Goal: Find specific page/section: Find specific page/section

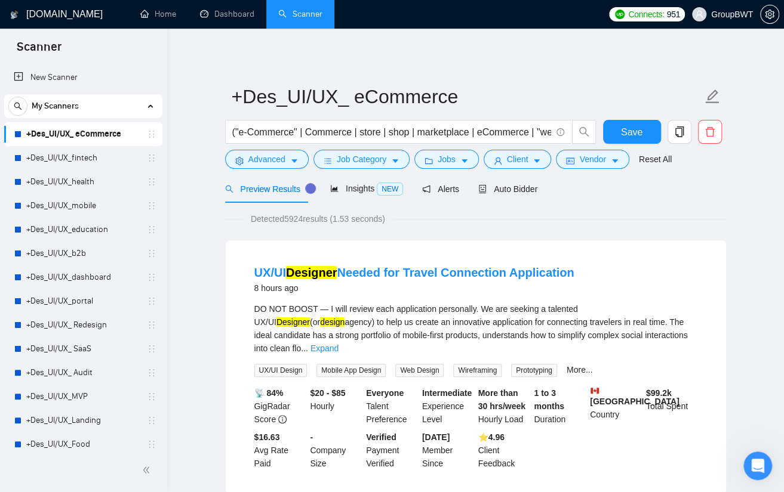
scroll to position [1, 0]
click at [73, 162] on link "+Des_UI/UX_fintech" at bounding box center [82, 158] width 113 height 24
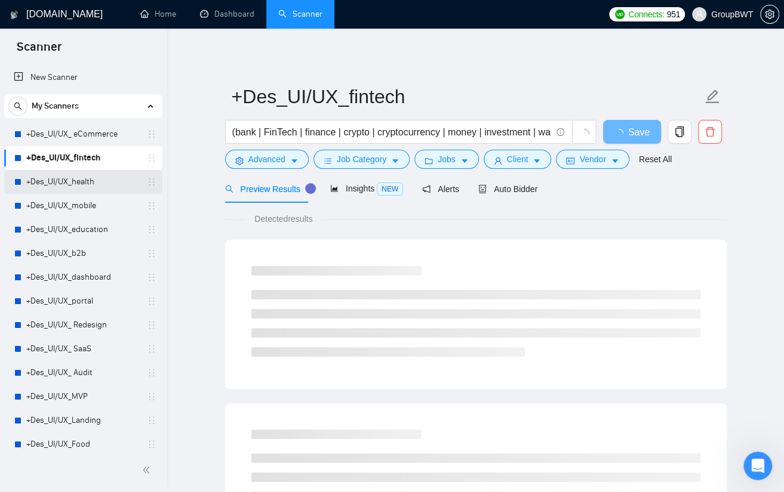
click at [59, 188] on link "+Des_UI/UX_health" at bounding box center [82, 182] width 113 height 24
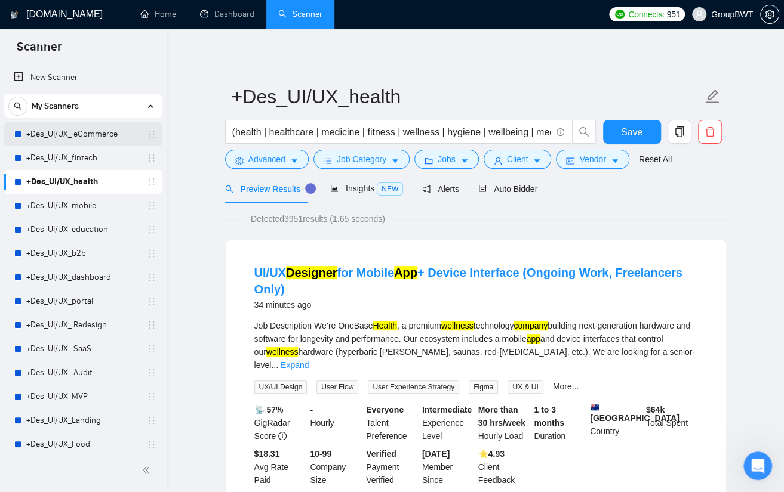
click at [61, 130] on link "+Des_UI/UX_ eCommerce" at bounding box center [82, 134] width 113 height 24
